Goal: Check status: Check status

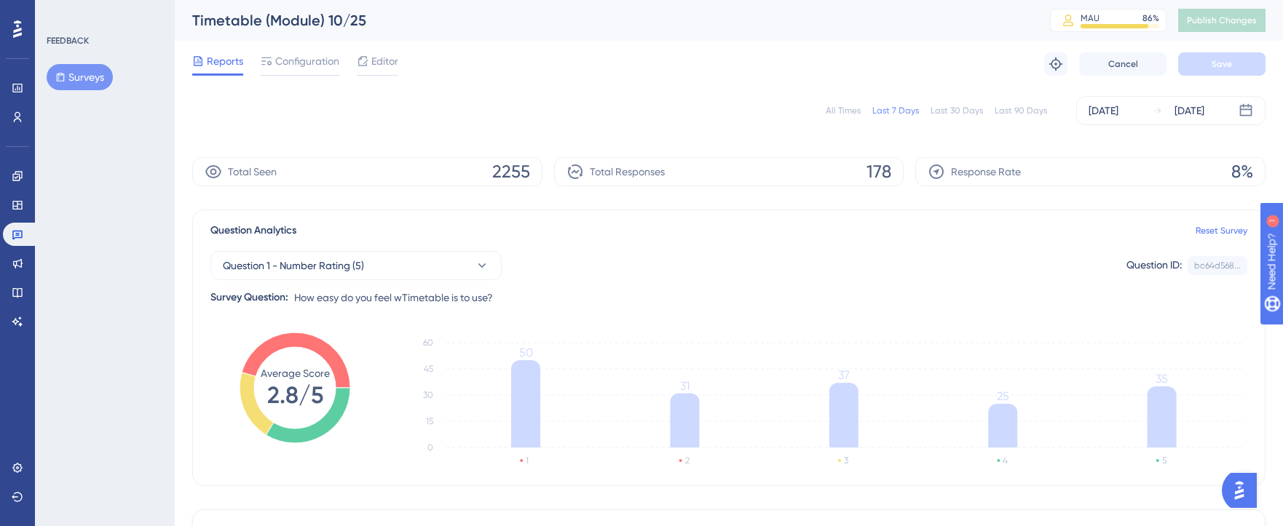
click at [839, 106] on div "✨ Save My Spot!✨" at bounding box center [647, 234] width 1293 height 537
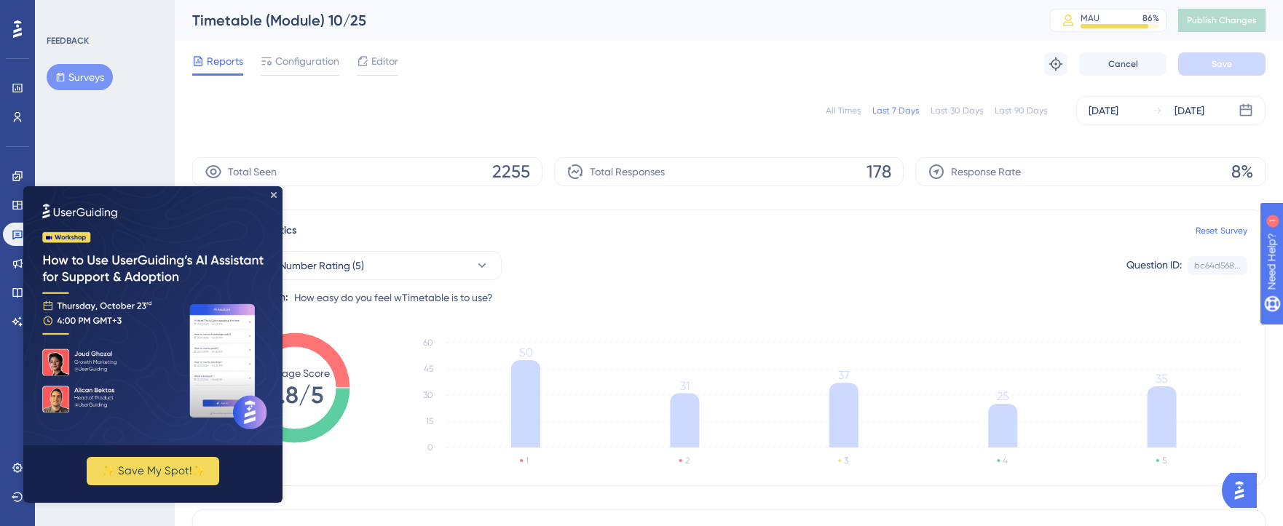
click at [836, 107] on div "All Times" at bounding box center [842, 111] width 35 height 12
click at [273, 193] on icon "Close Preview" at bounding box center [274, 195] width 6 height 6
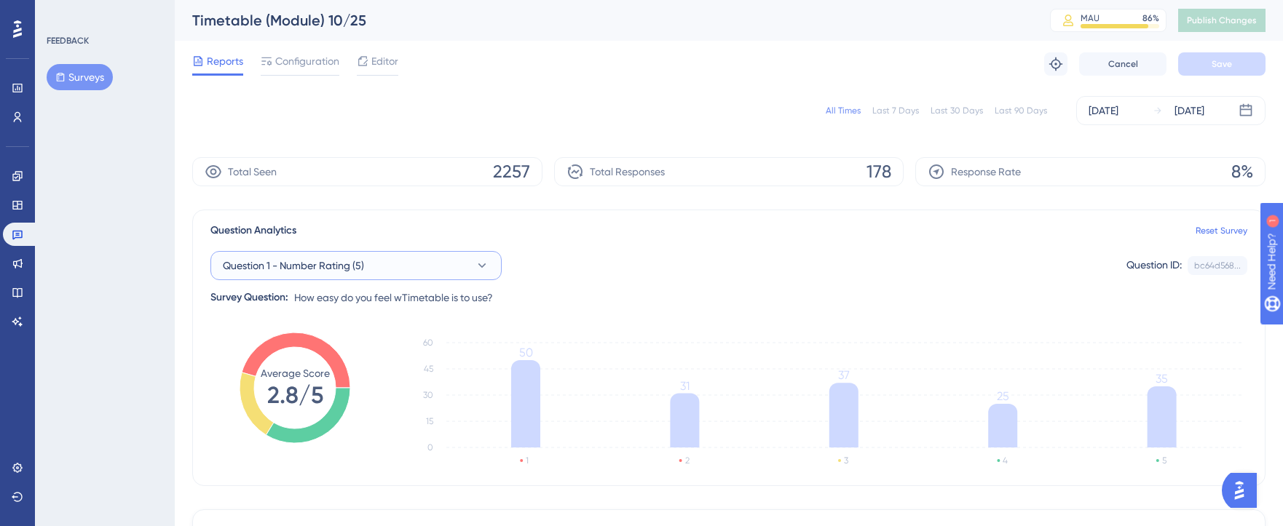
click at [390, 261] on button "Question 1 - Number Rating (5)" at bounding box center [355, 265] width 291 height 29
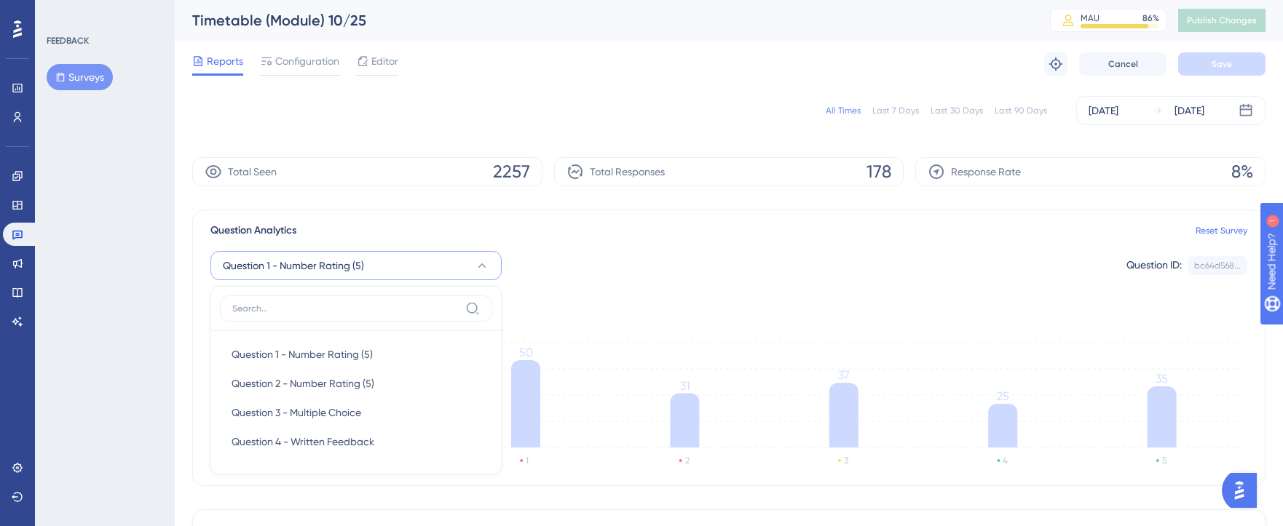
scroll to position [117, 0]
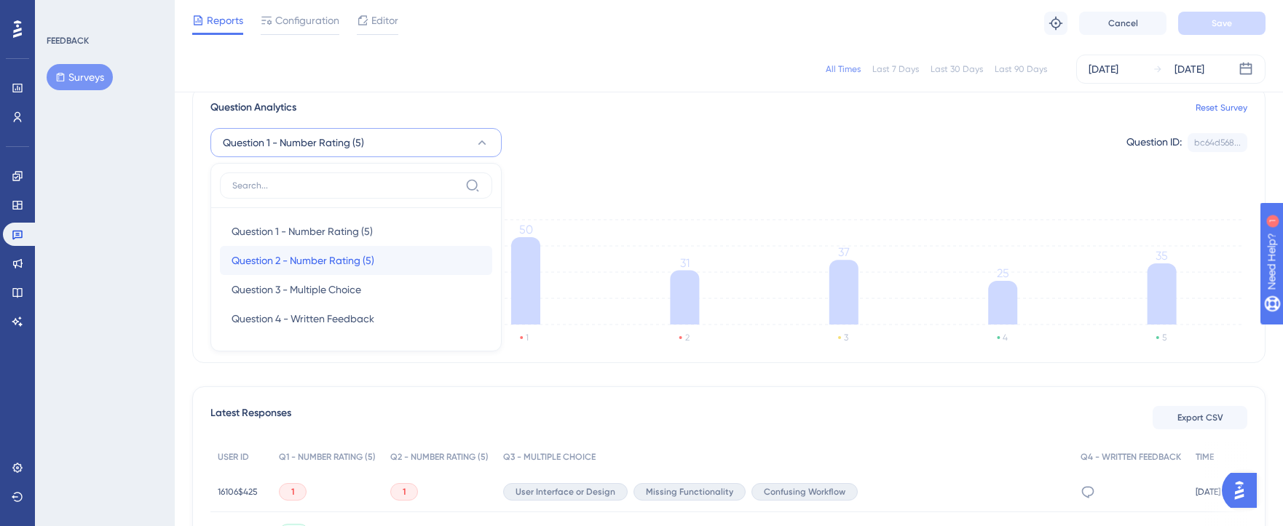
click at [390, 261] on div "Question 2 - Number Rating (5) Question 2 - Number Rating (5)" at bounding box center [355, 260] width 249 height 29
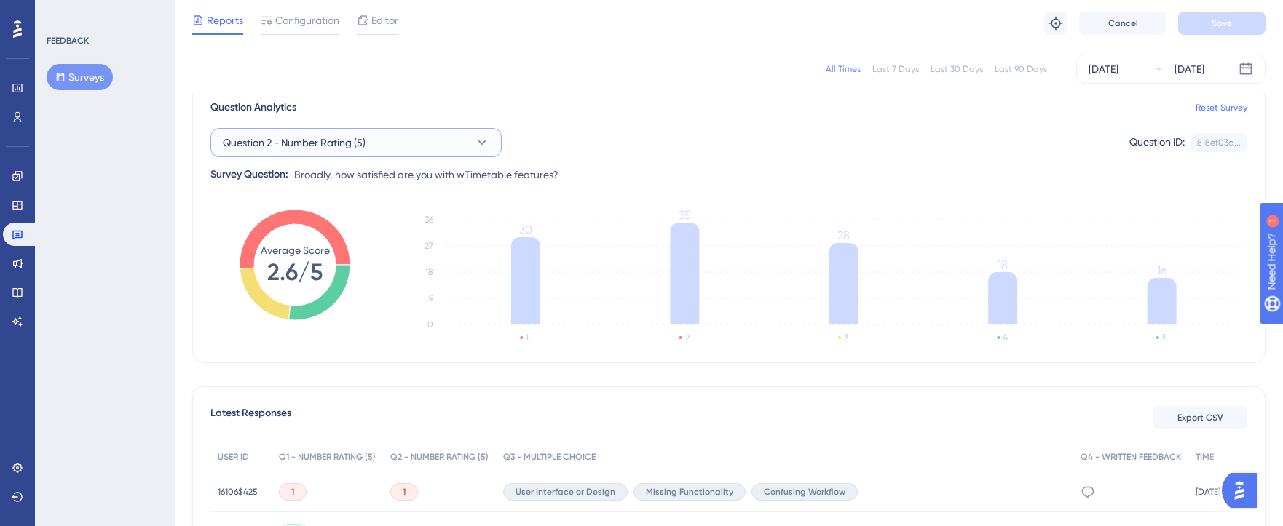
click at [438, 148] on button "Question 2 - Number Rating (5)" at bounding box center [355, 142] width 291 height 29
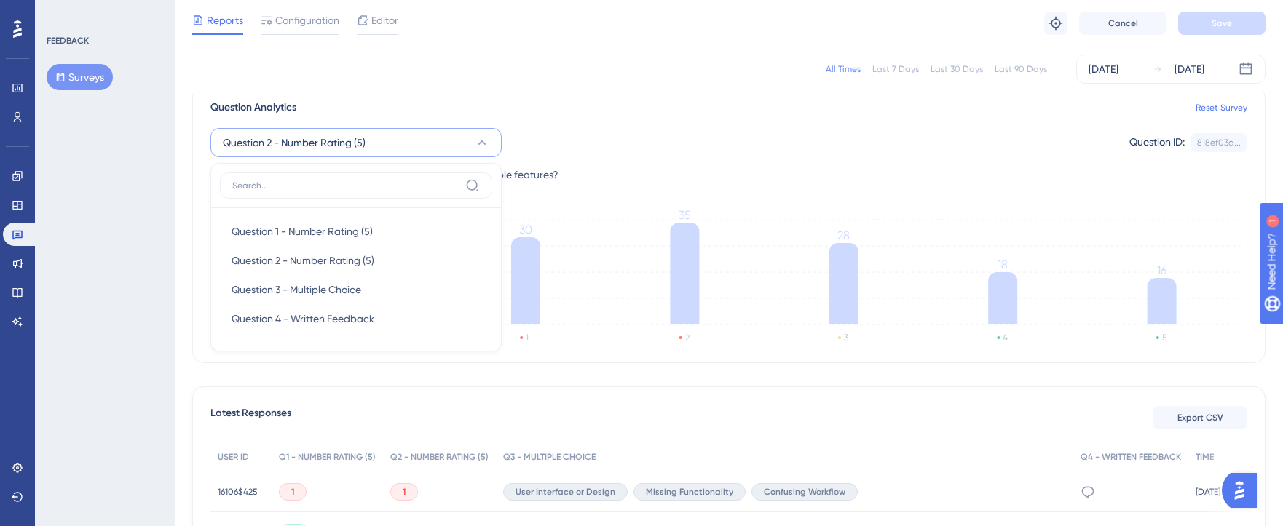
scroll to position [111, 0]
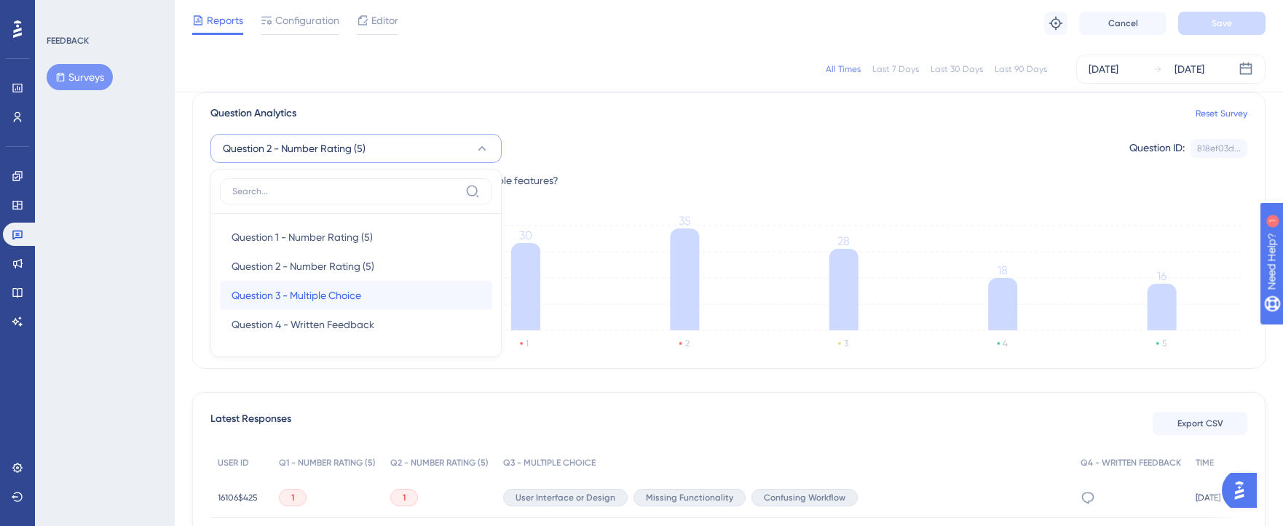
click at [396, 306] on div "Question 3 - Multiple Choice Question 3 - Multiple Choice" at bounding box center [355, 295] width 249 height 29
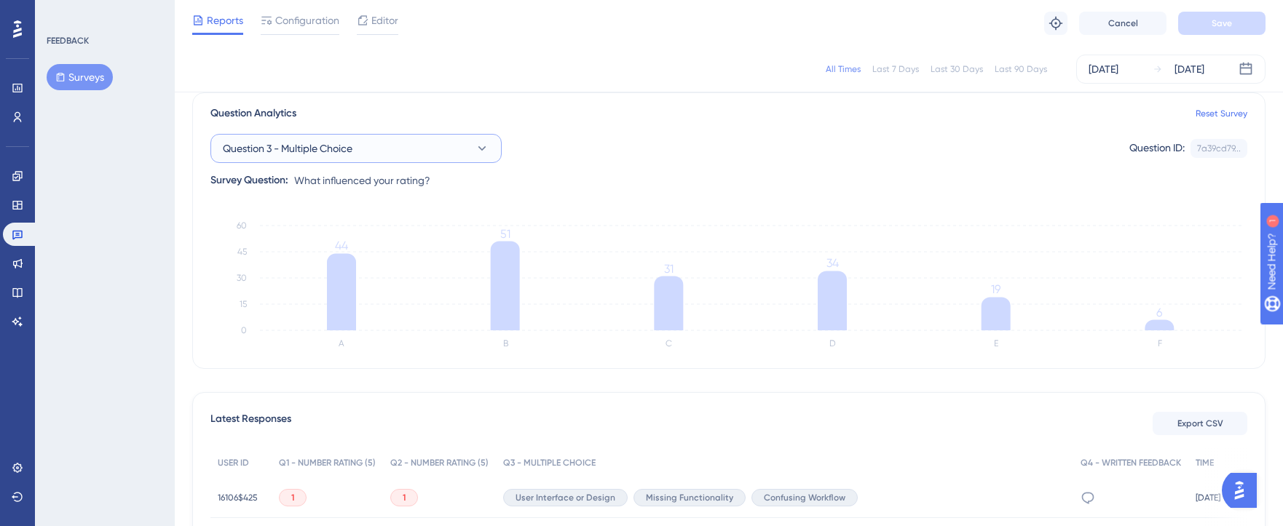
click at [365, 151] on button "Question 3 - Multiple Choice" at bounding box center [355, 148] width 291 height 29
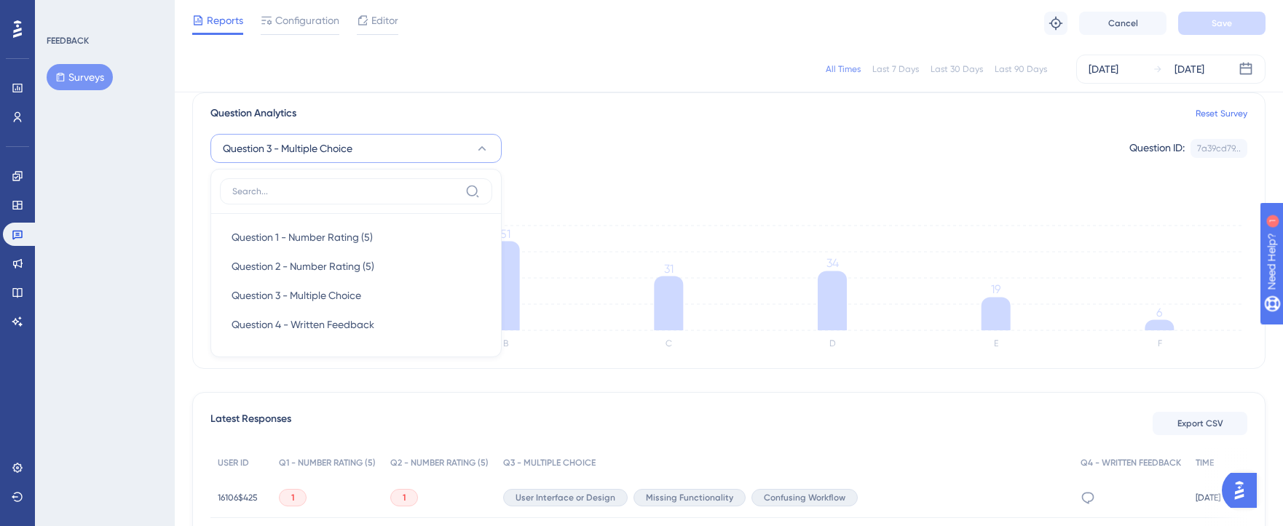
click at [721, 202] on div "Question Analytics Reset Survey Question 3 - Multiple Choice Question 1 - Numbe…" at bounding box center [728, 230] width 1073 height 277
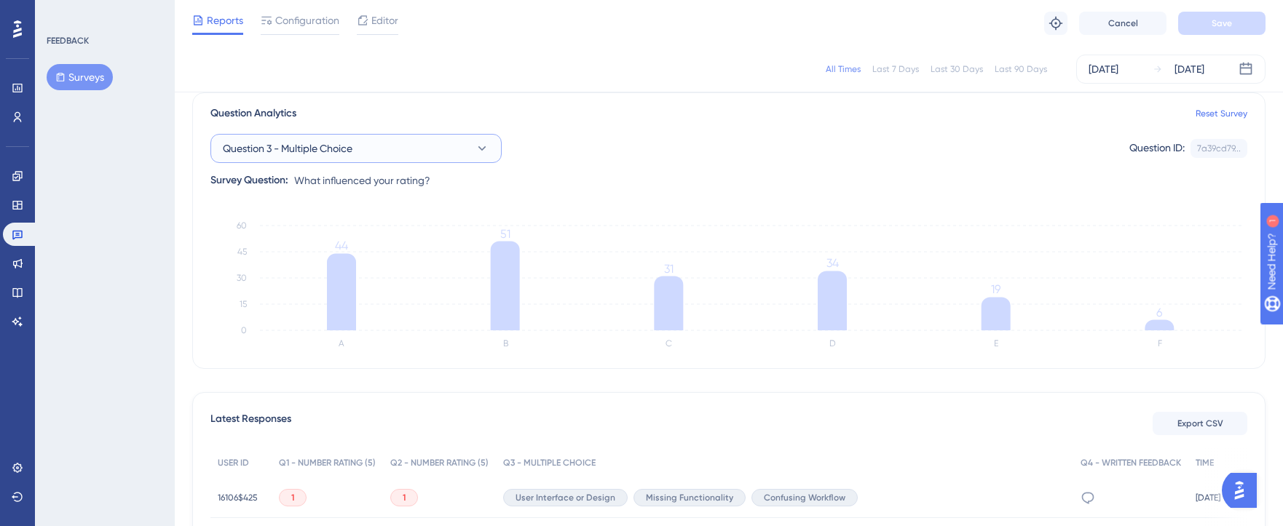
click at [437, 146] on button "Question 3 - Multiple Choice" at bounding box center [355, 148] width 291 height 29
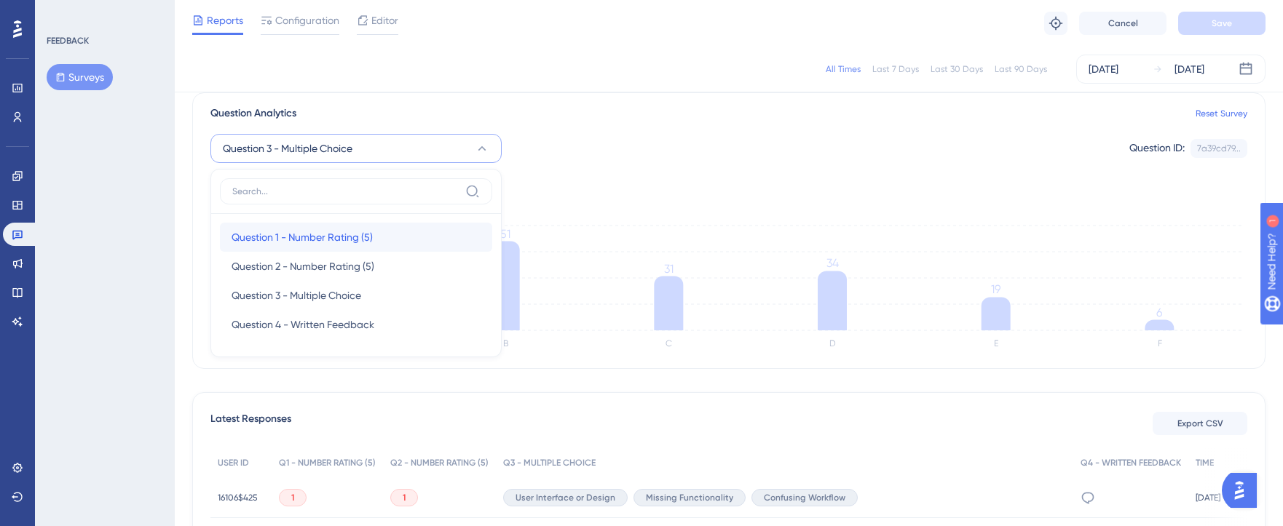
click at [400, 232] on div "Question 1 - Number Rating (5) Question 1 - Number Rating (5)" at bounding box center [355, 237] width 249 height 29
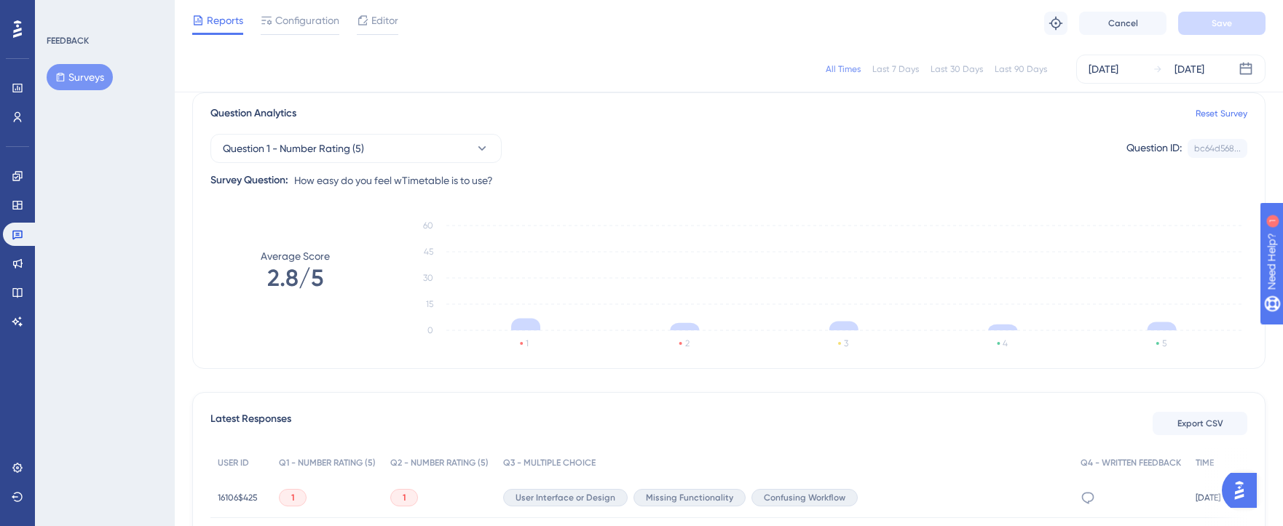
scroll to position [0, 0]
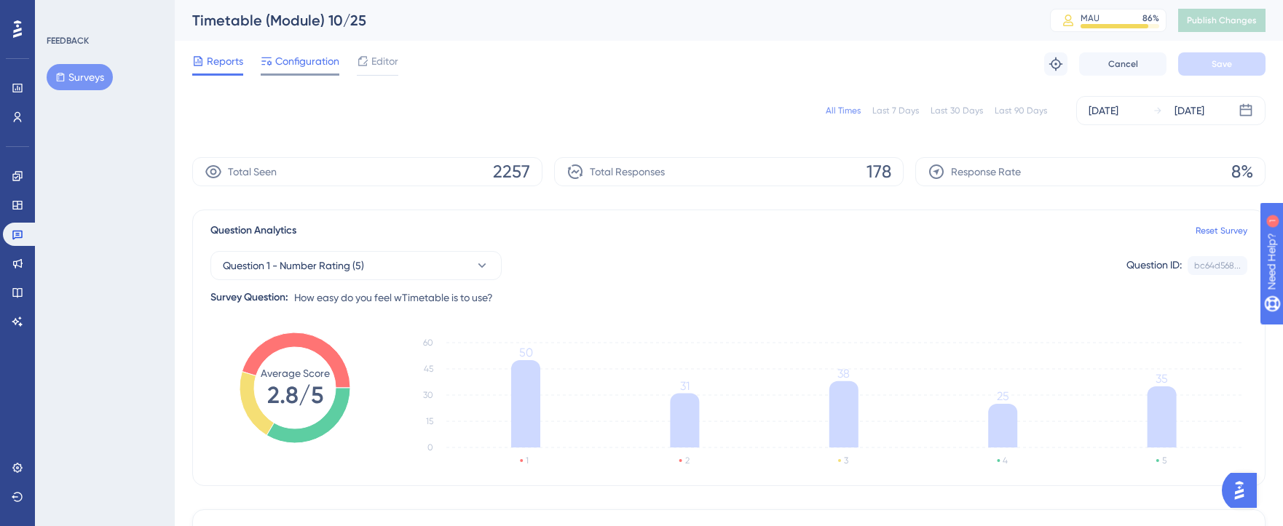
click at [323, 60] on span "Configuration" at bounding box center [307, 60] width 64 height 17
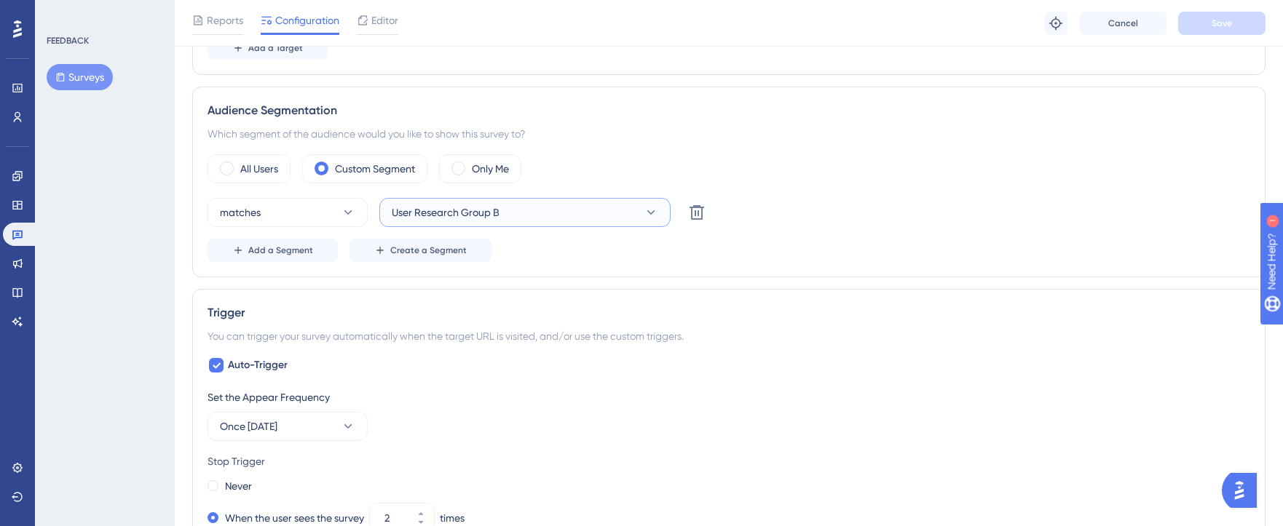
click at [573, 211] on button "User Research Group B" at bounding box center [524, 212] width 291 height 29
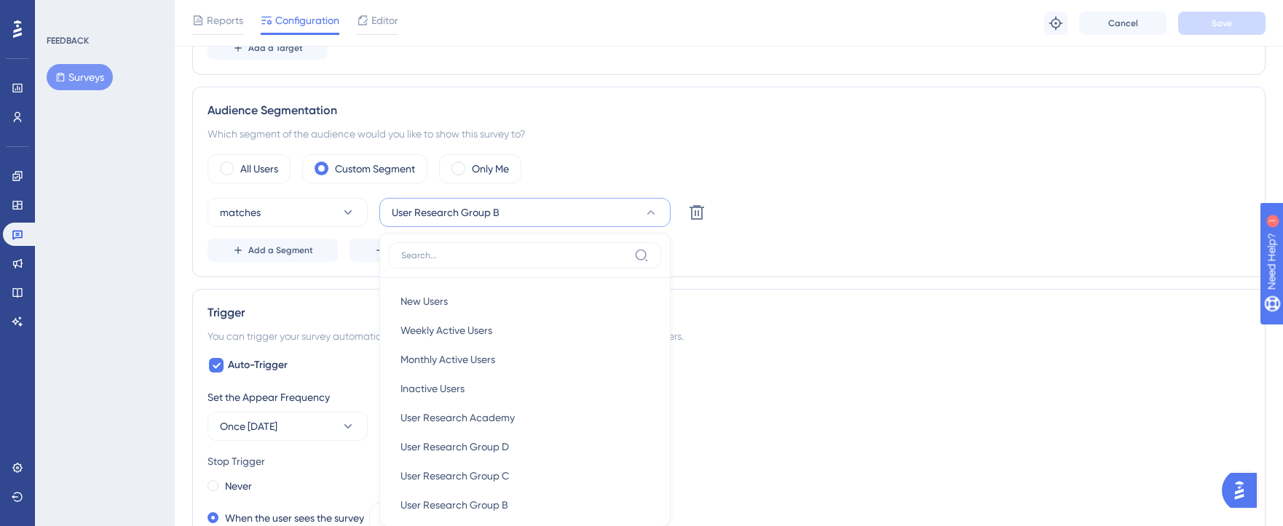
scroll to position [526, 0]
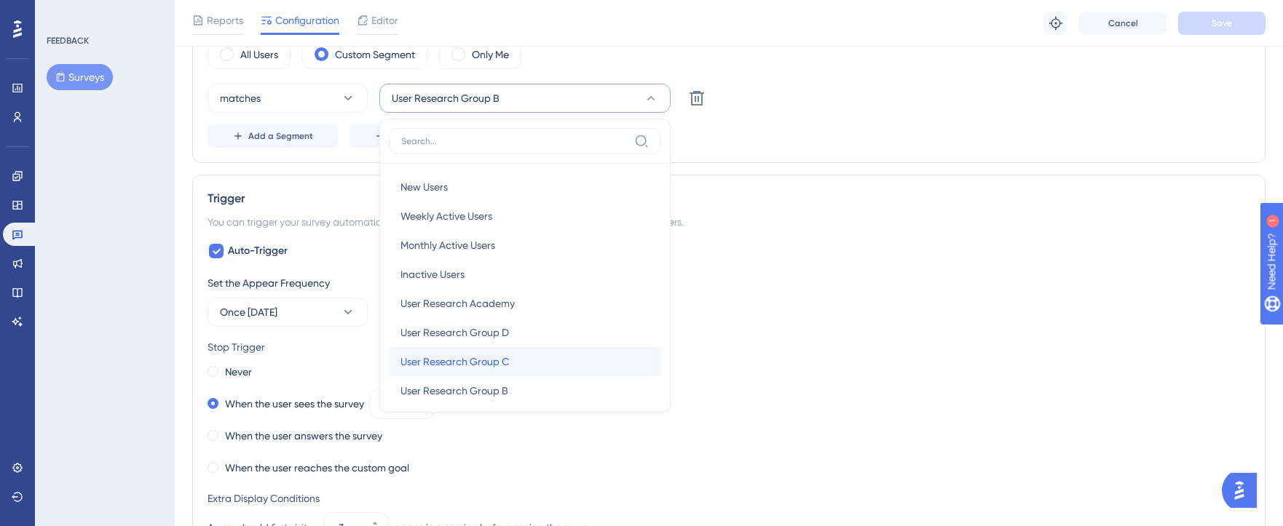
click at [522, 364] on div "User Research Group C User Research Group C" at bounding box center [524, 361] width 249 height 29
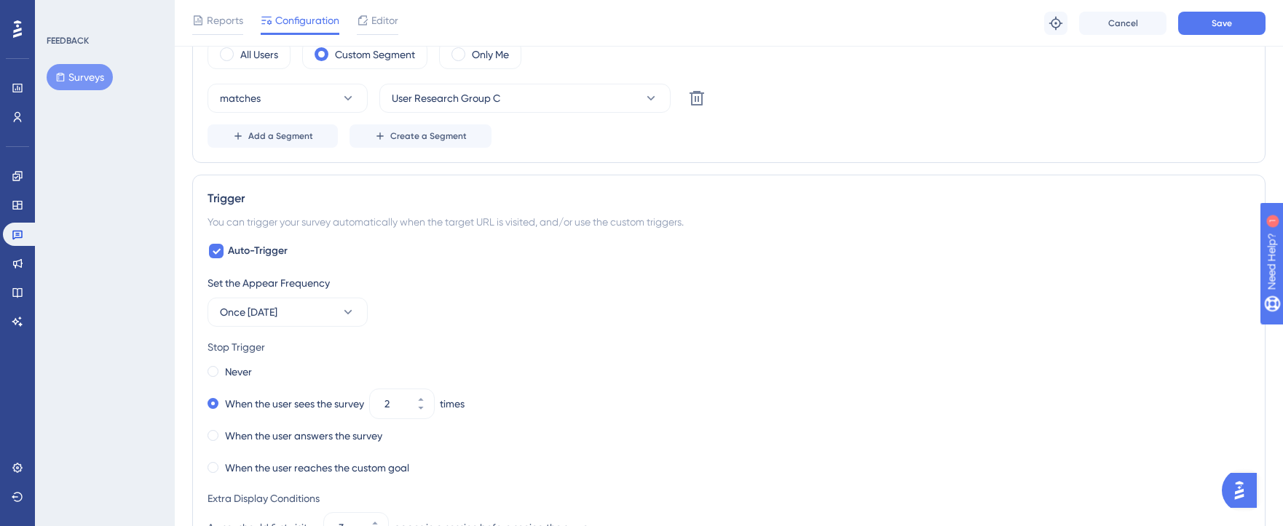
click at [1221, 35] on div "Reports Configuration Editor Troubleshoot Cancel Save" at bounding box center [729, 23] width 1108 height 47
click at [1223, 25] on span "Save" at bounding box center [1221, 23] width 20 height 12
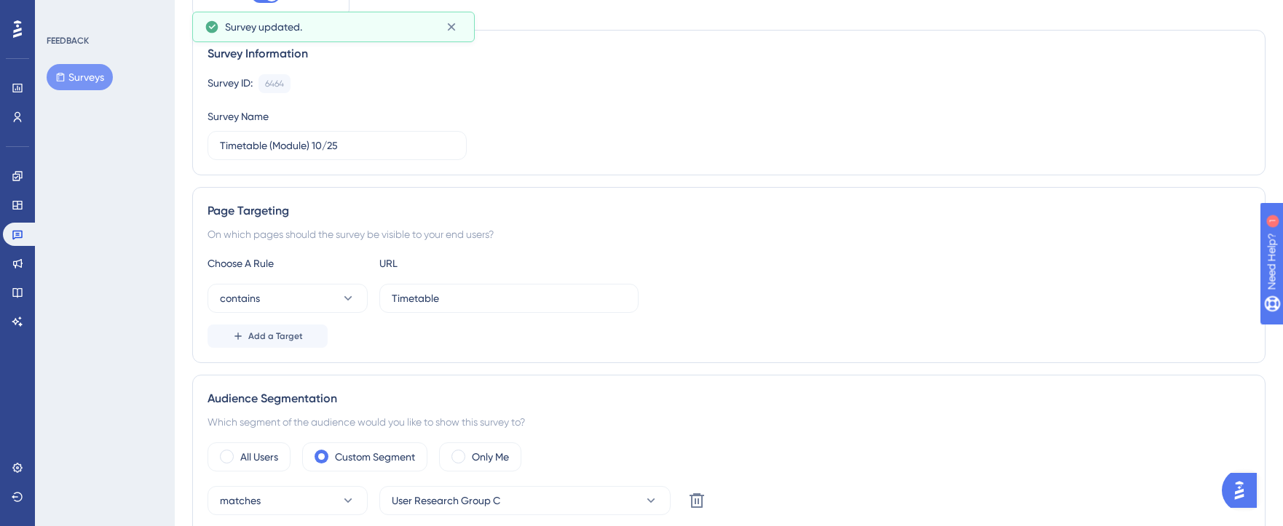
scroll to position [0, 0]
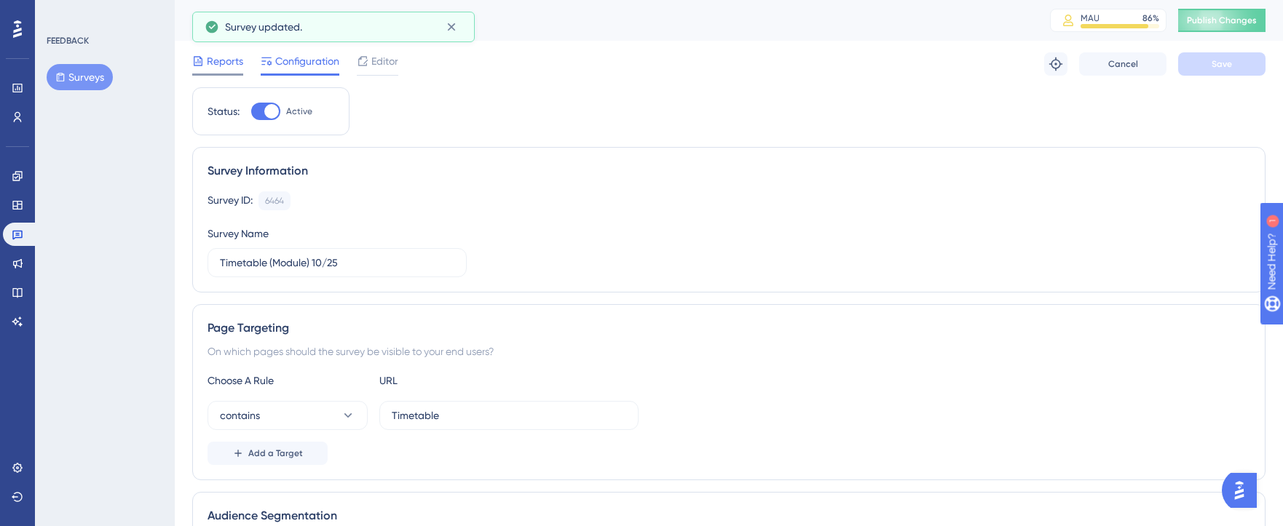
click at [221, 56] on span "Reports" at bounding box center [225, 60] width 36 height 17
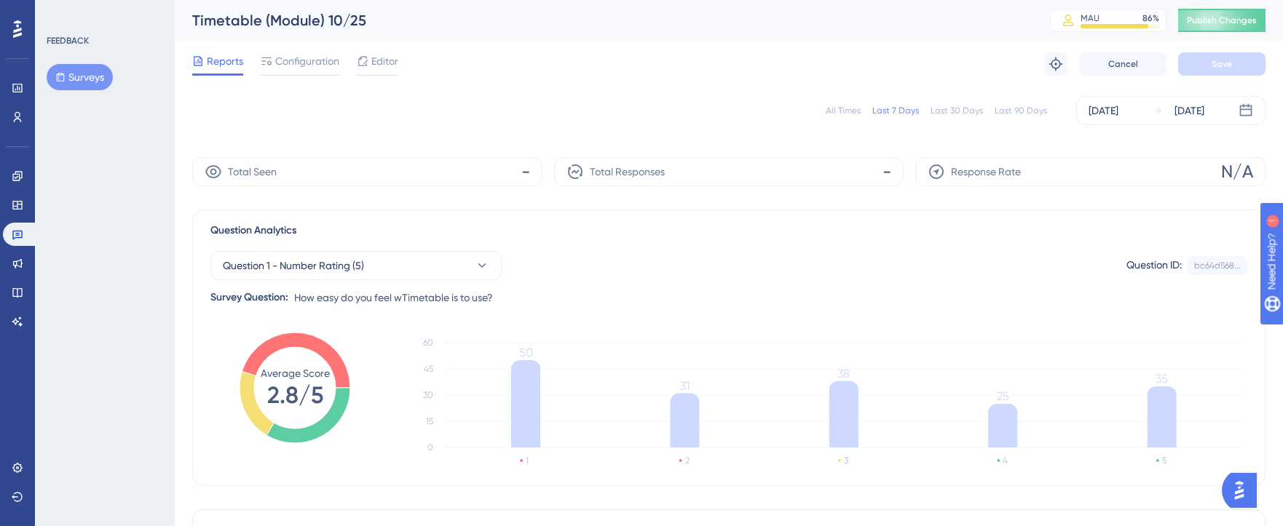
click at [841, 111] on div "All Times" at bounding box center [842, 111] width 35 height 12
click at [81, 82] on button "Surveys" at bounding box center [80, 77] width 66 height 26
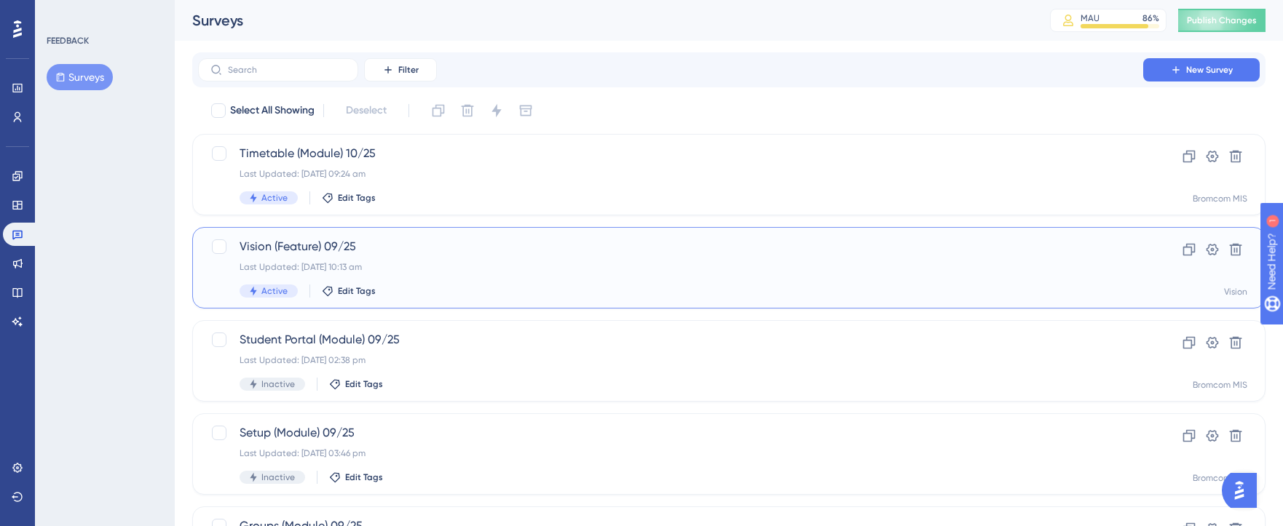
click at [316, 271] on div "Last Updated: 29 Sept 2025 10:13 am" at bounding box center [670, 267] width 862 height 12
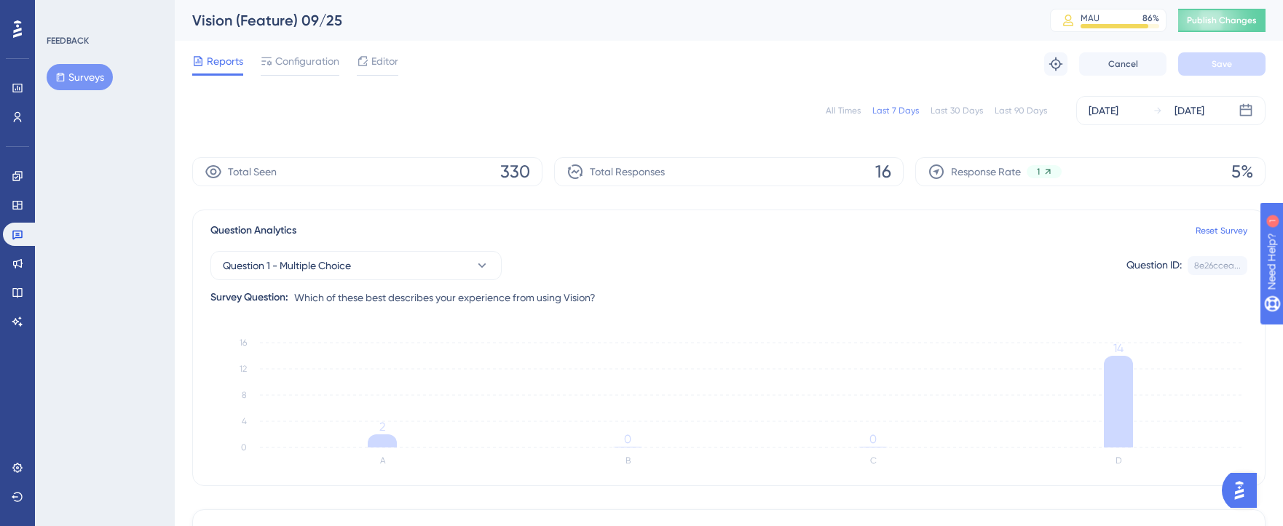
click at [835, 105] on div "All Times" at bounding box center [842, 111] width 35 height 12
click at [66, 76] on button "Surveys" at bounding box center [80, 77] width 66 height 26
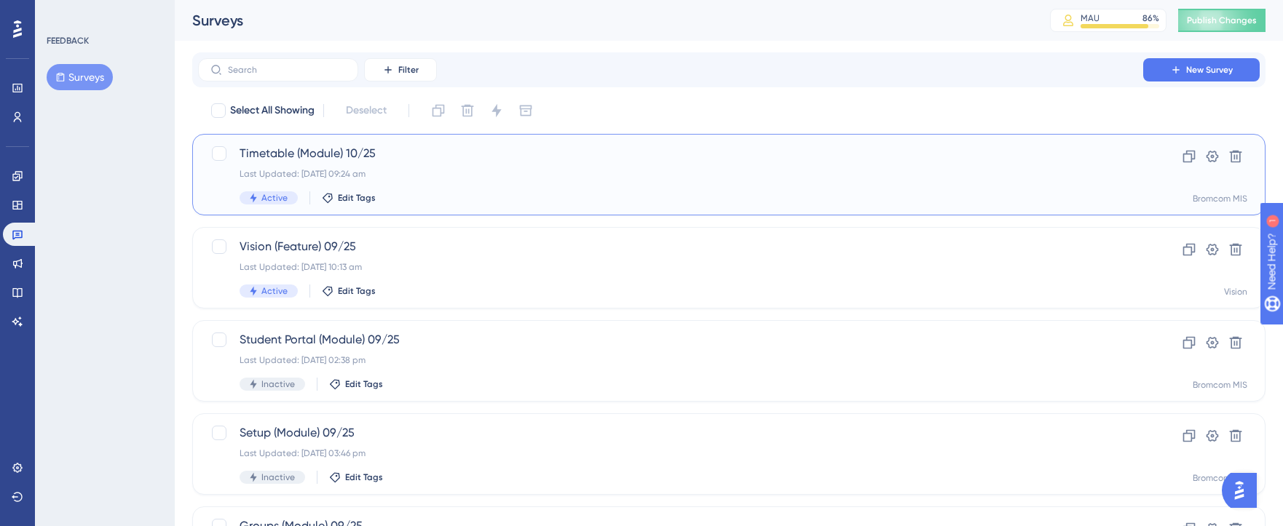
click at [582, 168] on div "Last Updated: 07 Oct 2025 09:24 am" at bounding box center [670, 174] width 862 height 12
